Goal: Information Seeking & Learning: Understand process/instructions

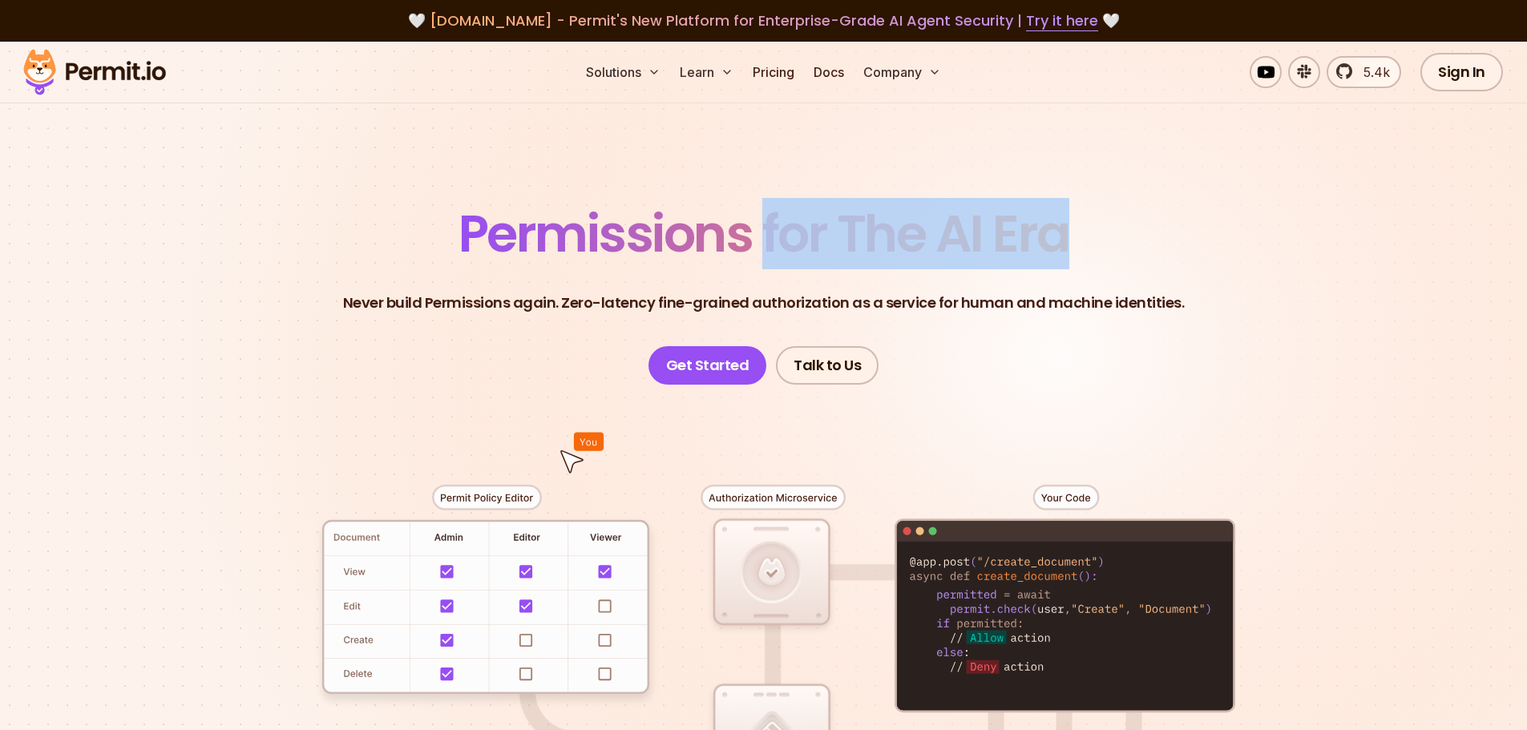
click at [445, 305] on p "Never build Permissions again. Zero-latency fine-grained authorization as a ser…" at bounding box center [763, 303] width 841 height 22
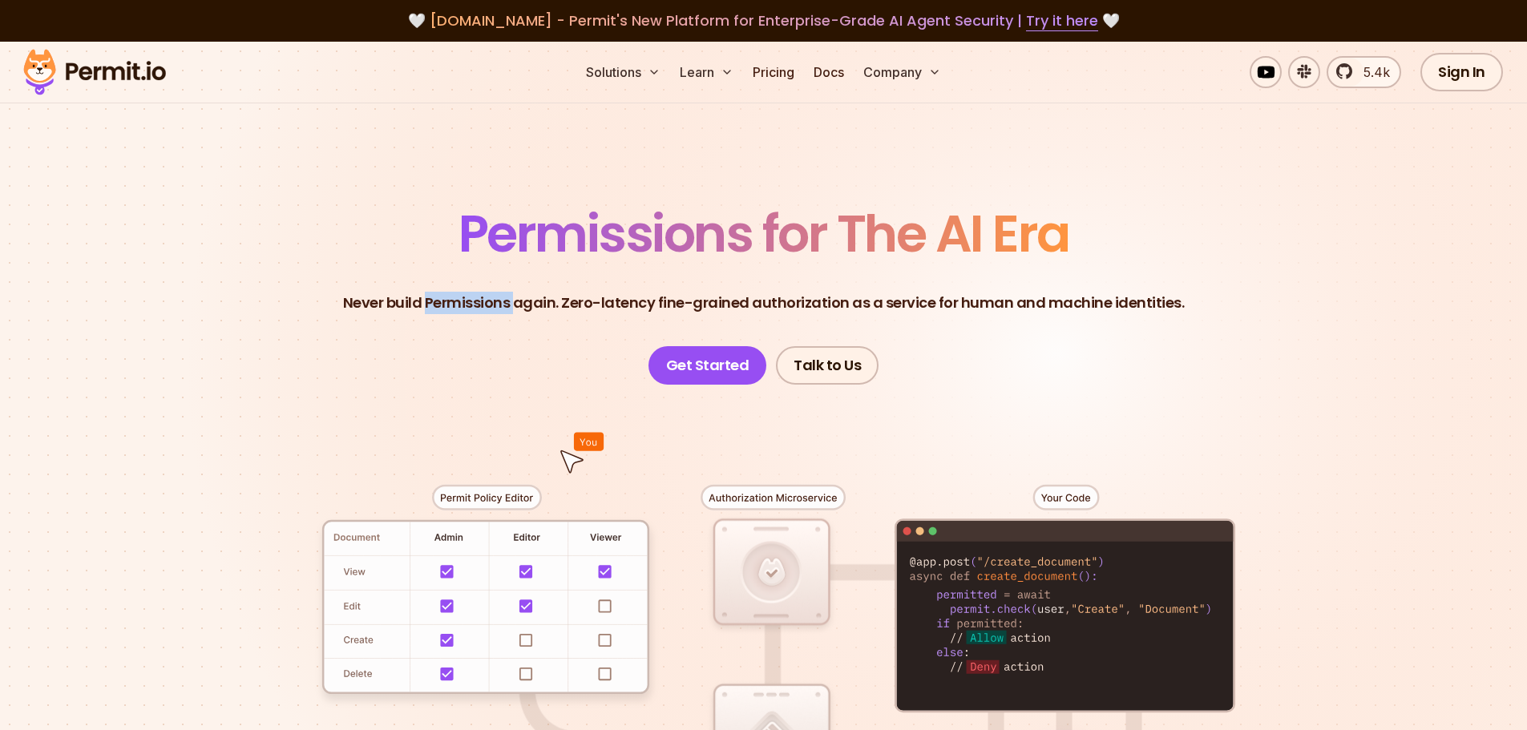
click at [445, 305] on p "Never build Permissions again. Zero-latency fine-grained authorization as a ser…" at bounding box center [763, 303] width 841 height 22
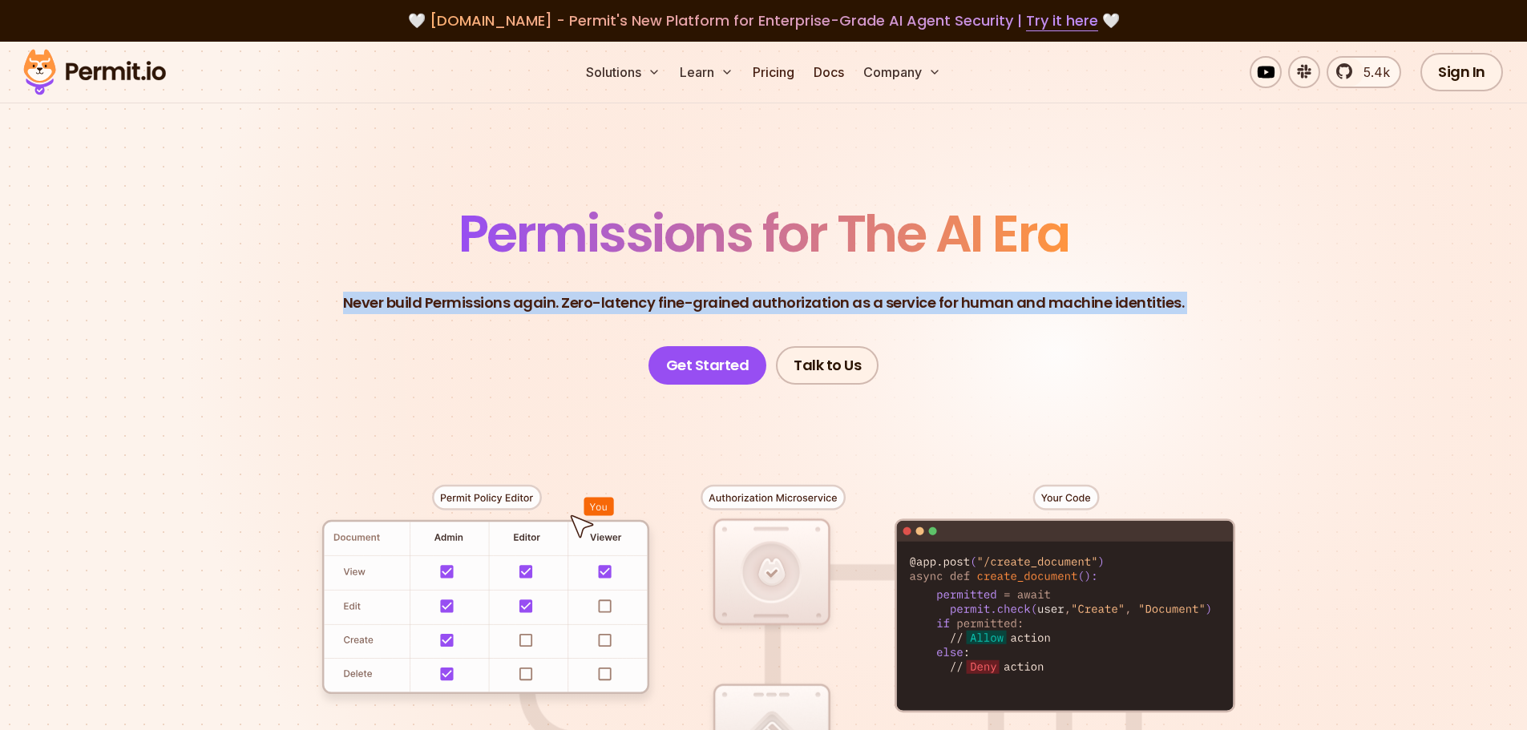
click at [445, 305] on p "Never build Permissions again. Zero-latency fine-grained authorization as a ser…" at bounding box center [763, 303] width 841 height 22
click at [527, 303] on p "Never build Permissions again. Zero-latency fine-grained authorization as a ser…" at bounding box center [763, 303] width 841 height 22
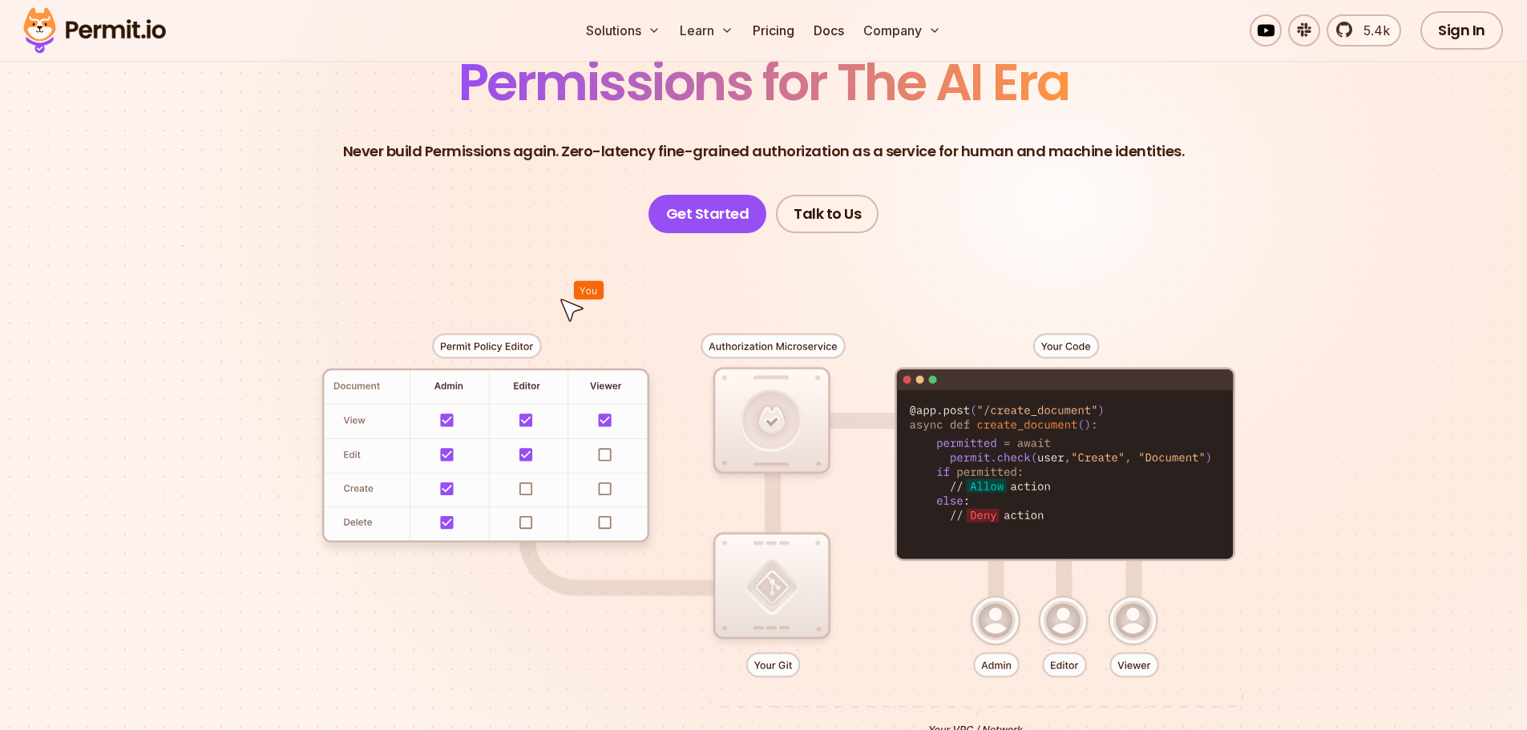
scroll to position [80, 0]
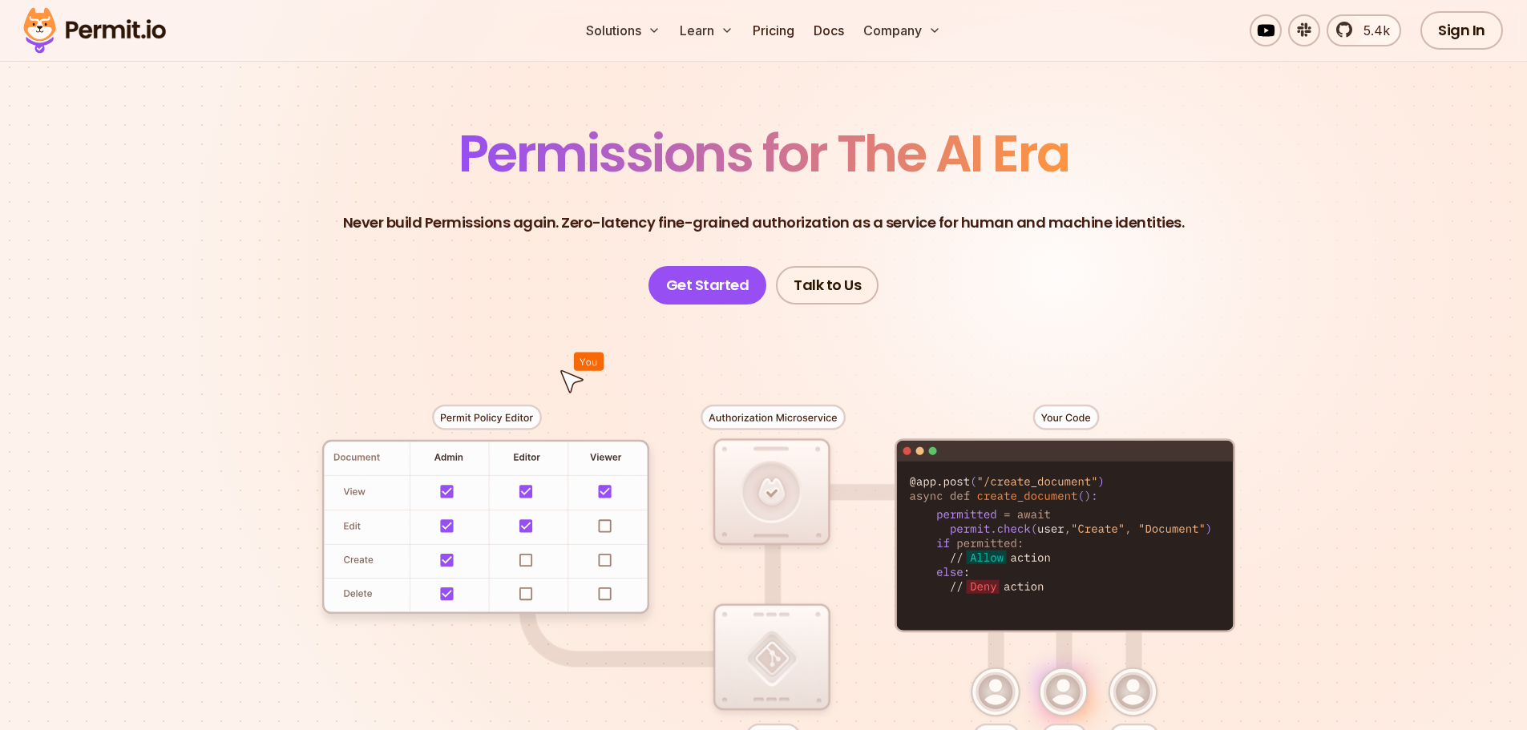
click at [459, 227] on p "Never build Permissions again. Zero-latency fine-grained authorization as a ser…" at bounding box center [763, 223] width 841 height 22
click at [459, 226] on p "Never build Permissions again. Zero-latency fine-grained authorization as a ser…" at bounding box center [763, 223] width 841 height 22
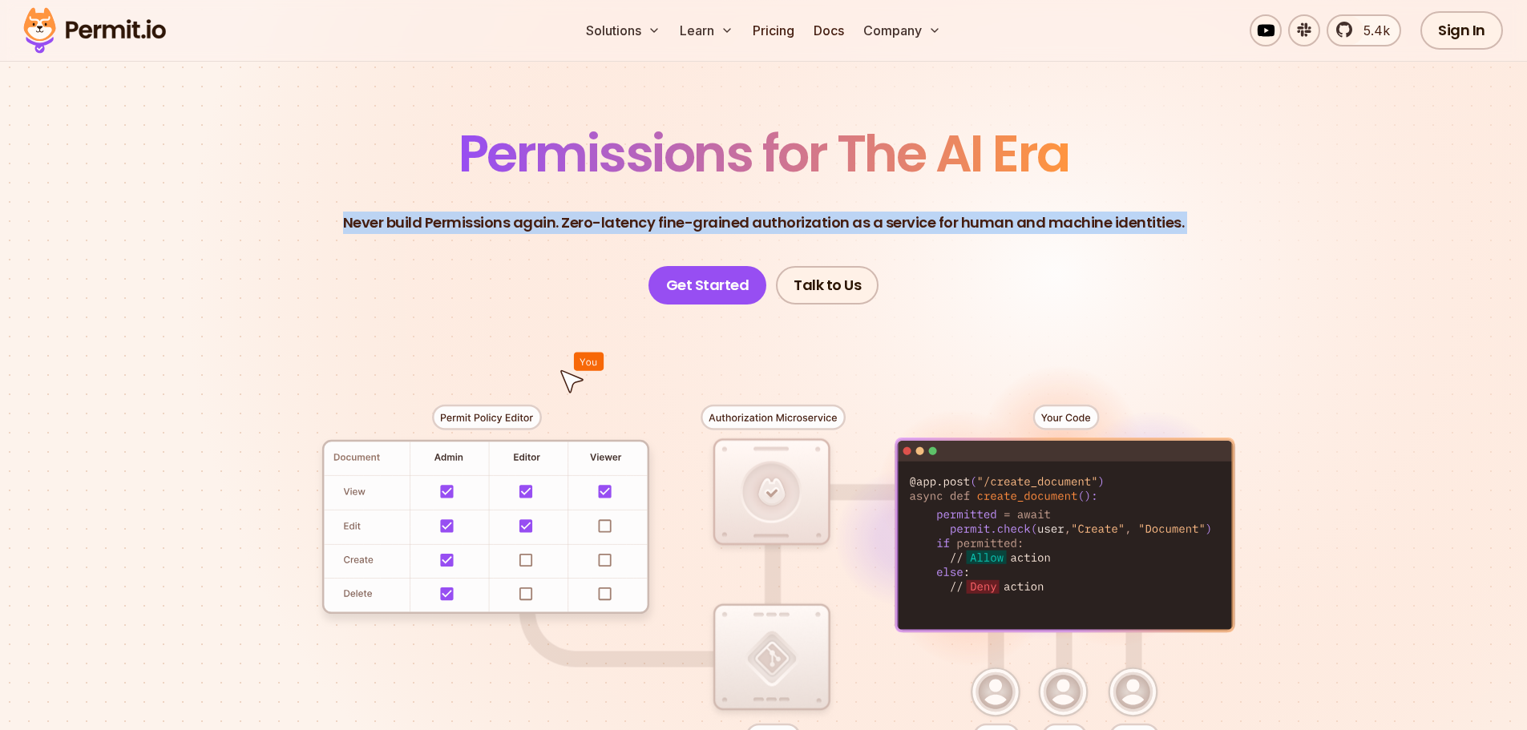
click at [533, 233] on p "Never build Permissions again. Zero-latency fine-grained authorization as a ser…" at bounding box center [763, 223] width 841 height 22
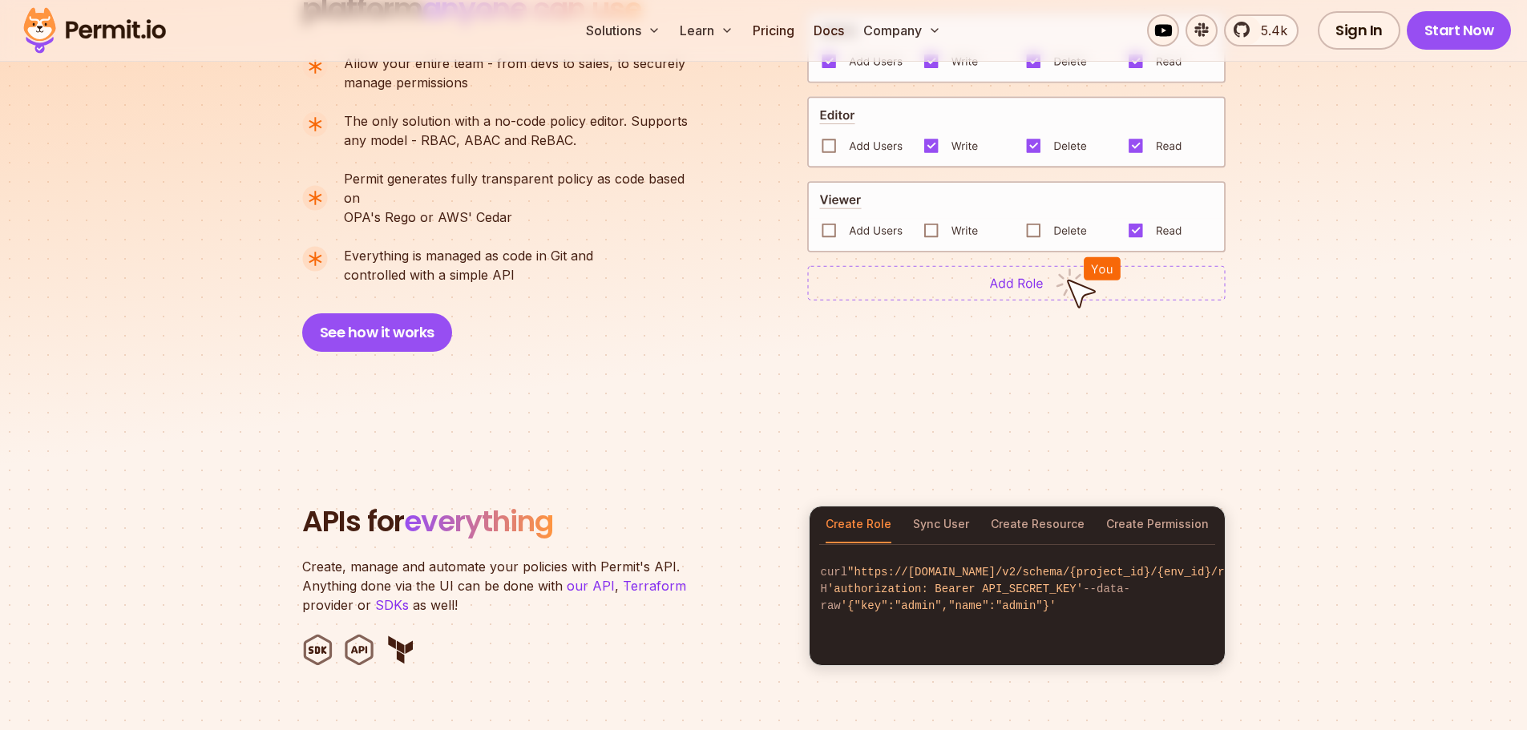
scroll to position [1282, 0]
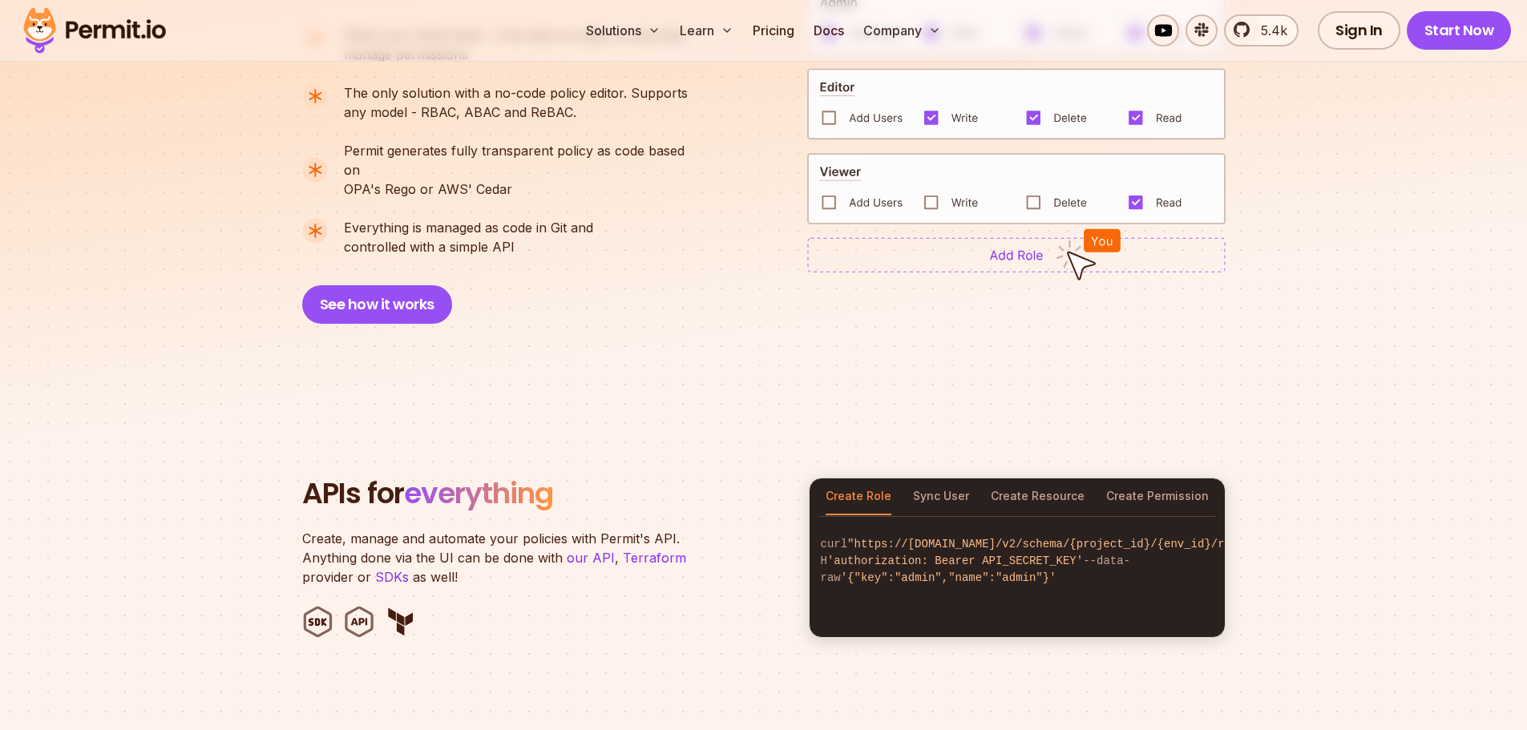
click at [972, 560] on span "'authorization: Bearer API_SECRET_KEY'" at bounding box center [955, 561] width 256 height 13
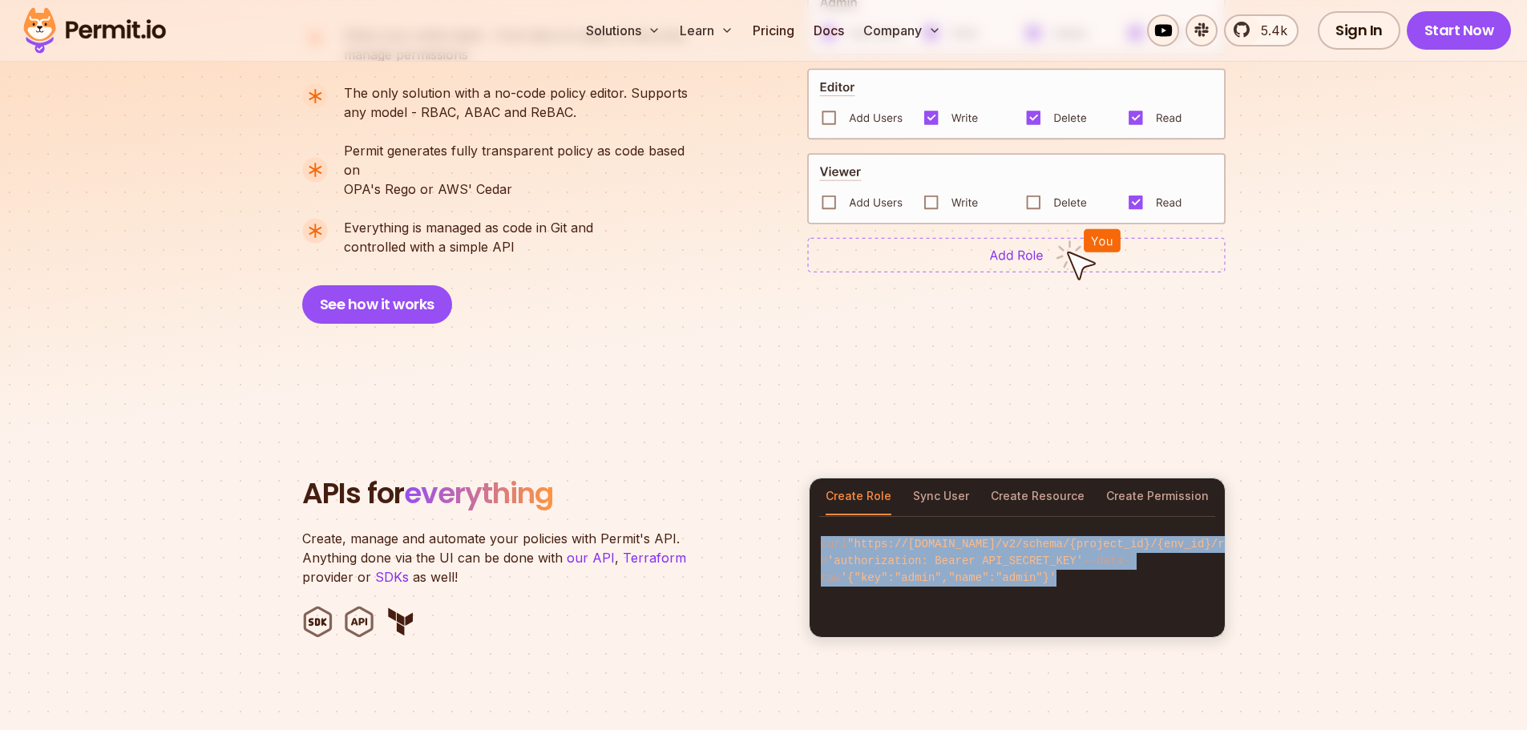
click at [972, 560] on span "'authorization: Bearer API_SECRET_KEY'" at bounding box center [955, 561] width 256 height 13
click at [1319, 589] on section "APIs for everything Create, manage and automate your policies with Permit's API…" at bounding box center [763, 558] width 1527 height 314
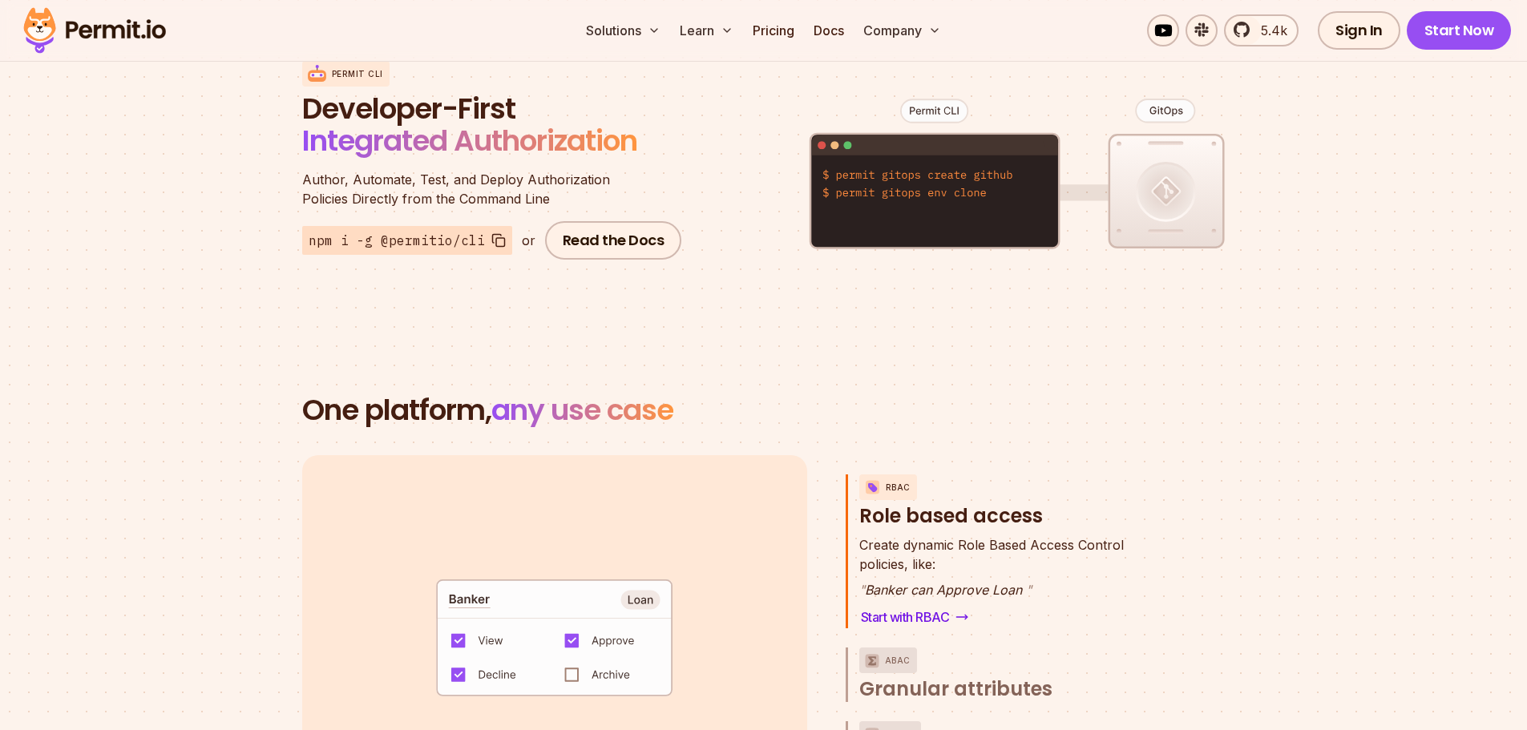
scroll to position [2003, 0]
